Goal: Information Seeking & Learning: Find specific page/section

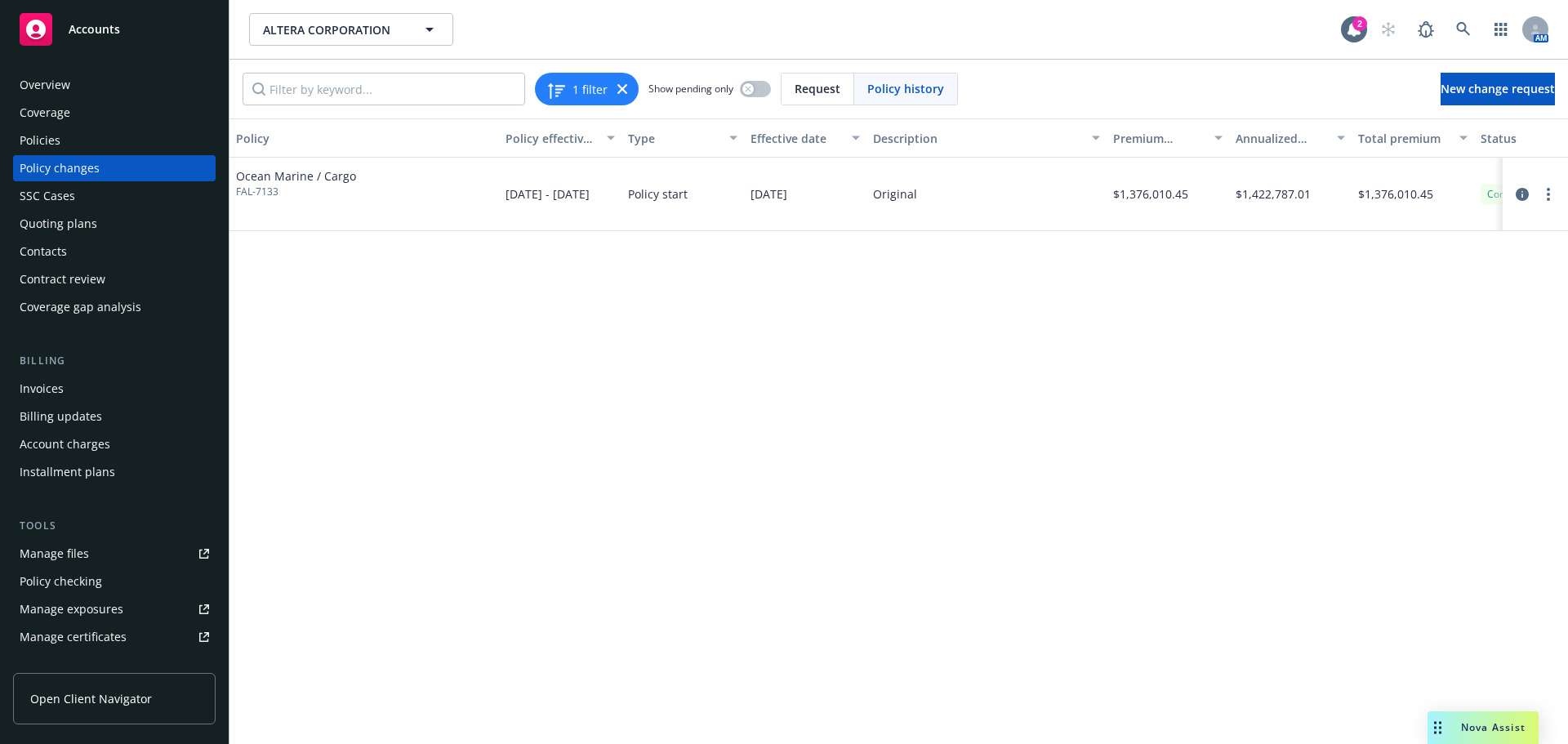
click at [77, 80] on div "Overview" at bounding box center [114, 84] width 189 height 27
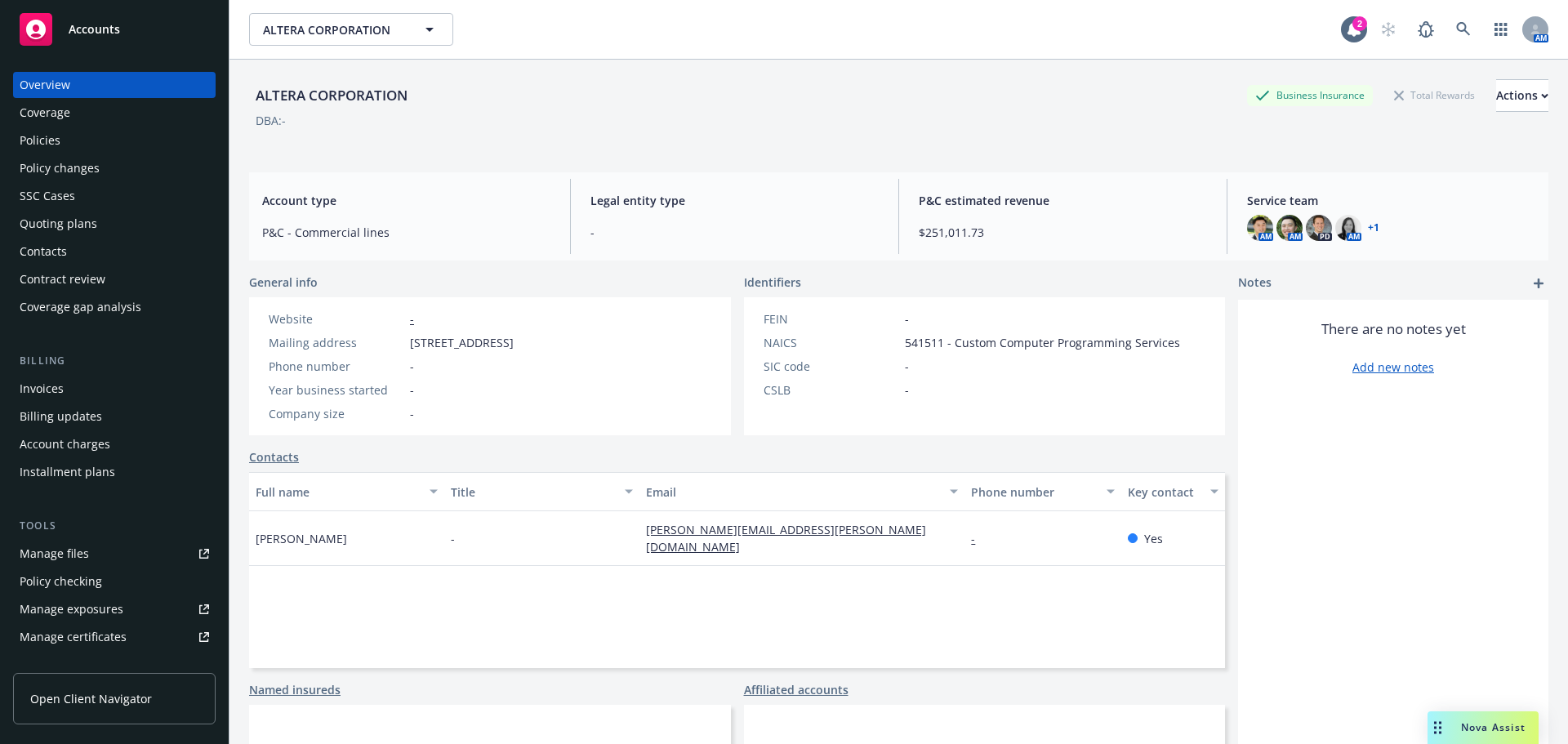
click at [138, 133] on div "Policies" at bounding box center [114, 140] width 189 height 27
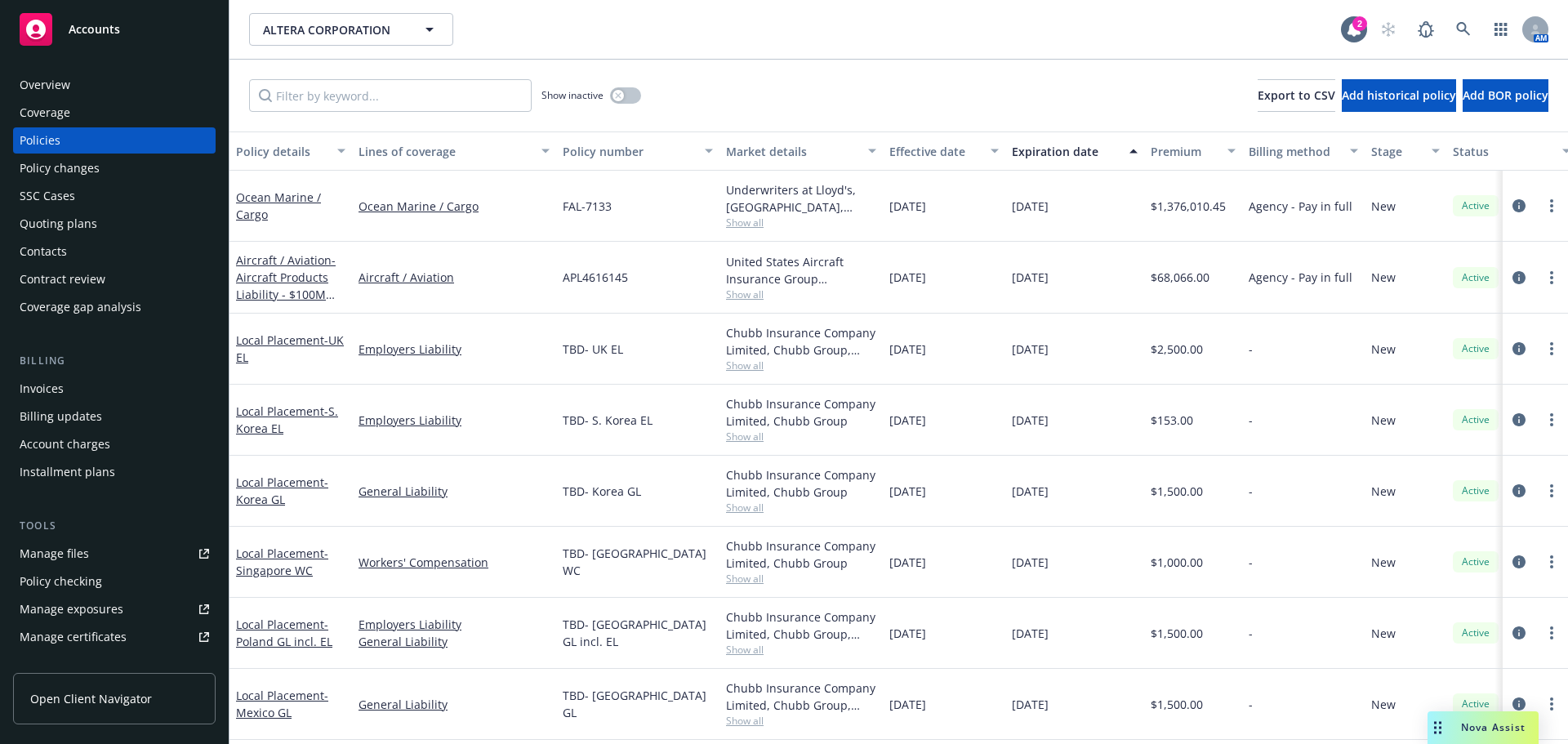
click at [168, 86] on div "Overview" at bounding box center [114, 84] width 189 height 27
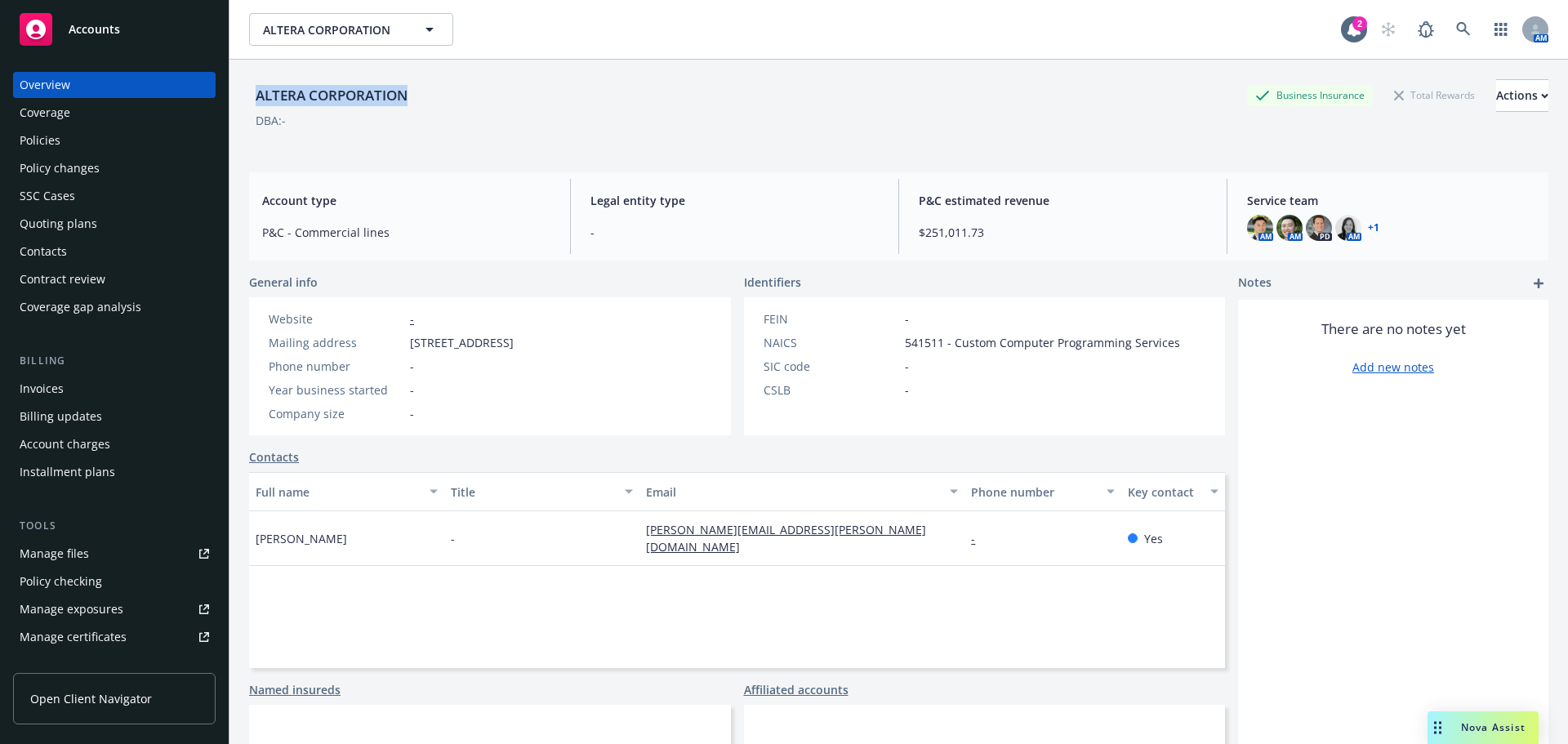
drag, startPoint x: 420, startPoint y: 88, endPoint x: 240, endPoint y: 85, distance: 180.0
click at [240, 85] on div "ALTERA CORPORATION Business Insurance Total Rewards Actions DBA: - Account type…" at bounding box center [898, 432] width 1338 height 744
copy div "ALTERA CORPORATION"
click at [40, 122] on div "Coverage" at bounding box center [45, 112] width 51 height 27
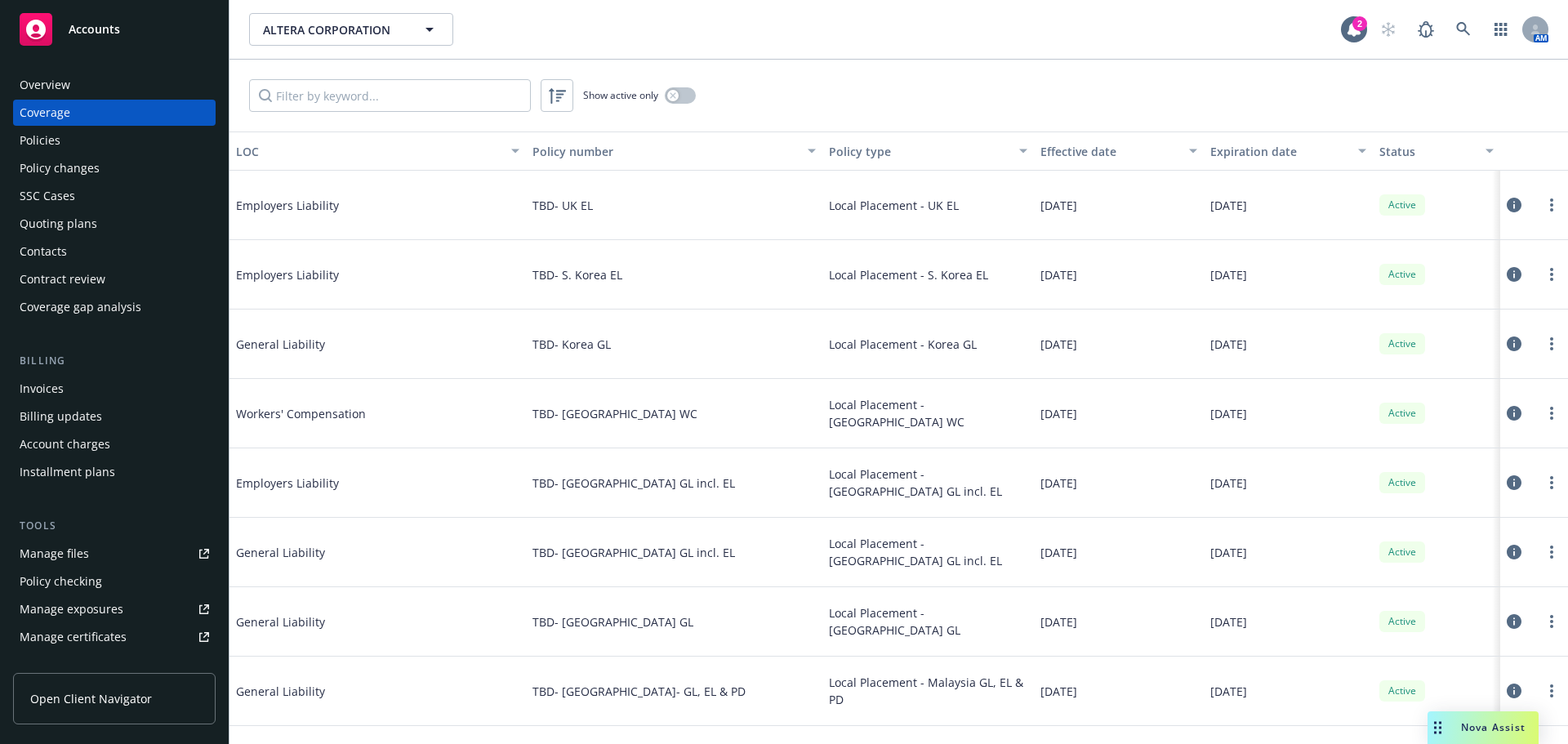
click at [39, 146] on div "Policies" at bounding box center [40, 140] width 41 height 27
